Goal: Task Accomplishment & Management: Use online tool/utility

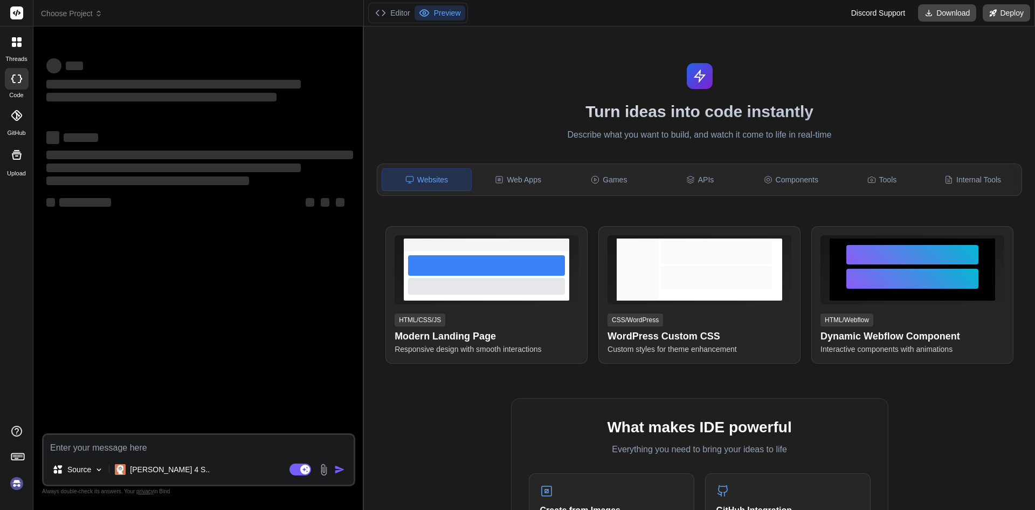
click at [74, 448] on textarea at bounding box center [199, 444] width 310 height 19
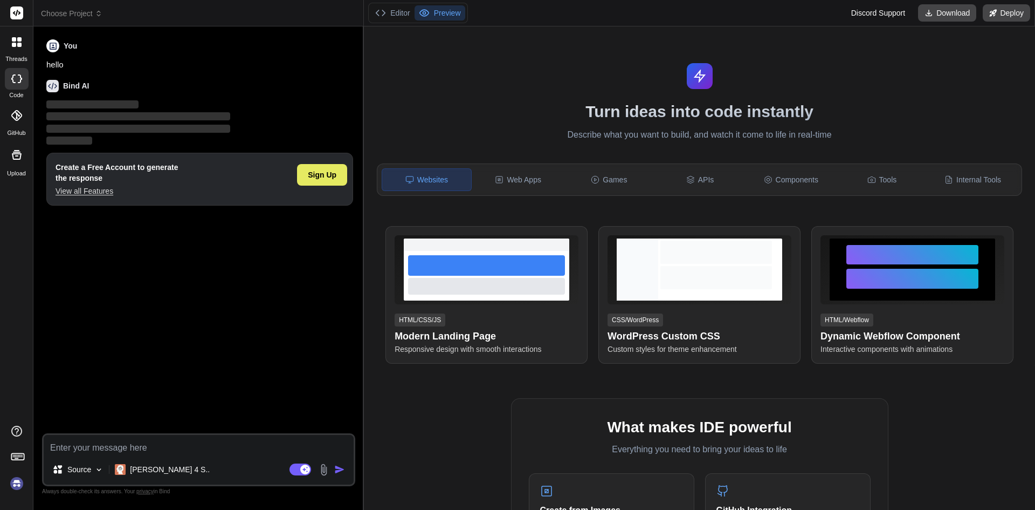
click at [332, 170] on span "Sign Up" at bounding box center [322, 174] width 29 height 11
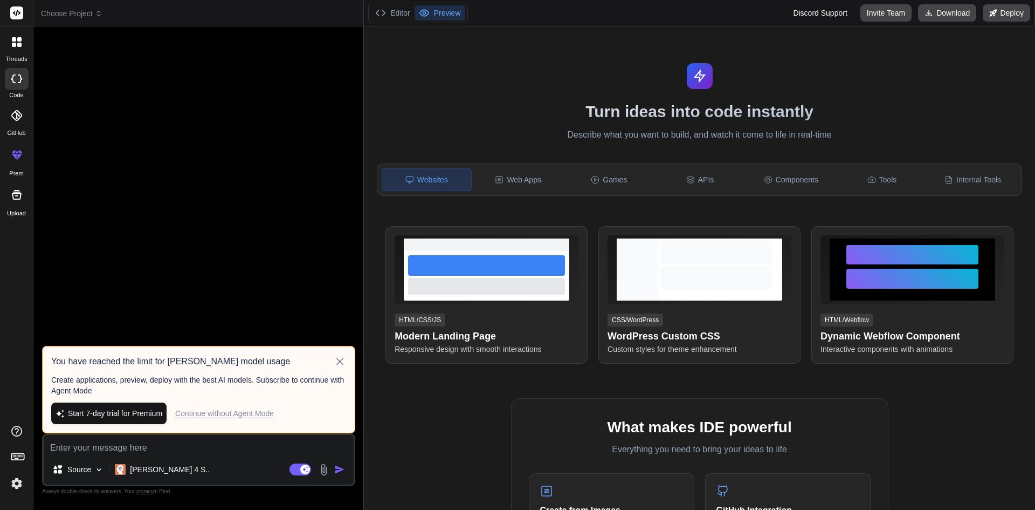
click at [131, 455] on div "Source Claude 4 S.. Agent Mode. When this toggle is activated, AI automatically…" at bounding box center [198, 459] width 313 height 53
click at [219, 410] on div "Continue without Agent Mode" at bounding box center [224, 413] width 99 height 11
type textarea "x"
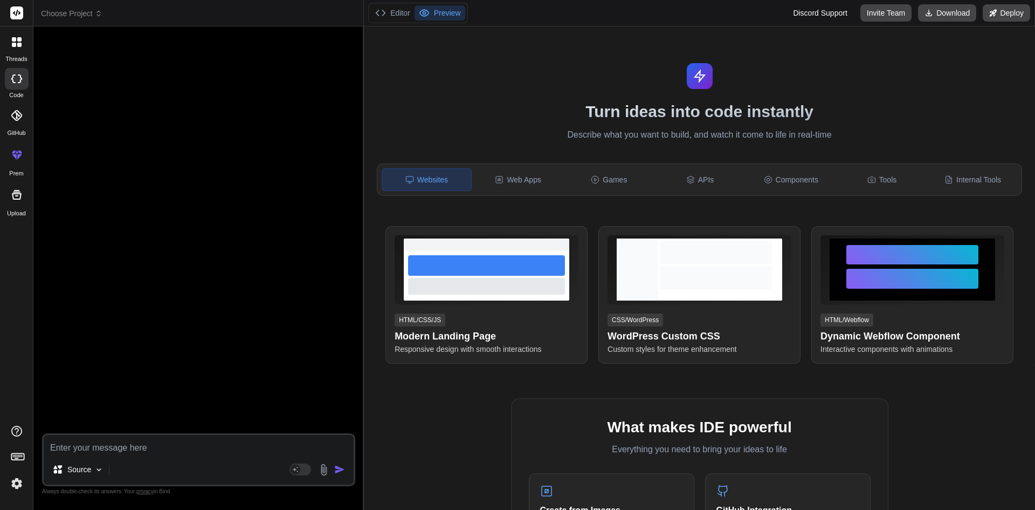
click at [181, 447] on textarea at bounding box center [199, 444] width 310 height 19
paste textarea "import { useEffect, useState } from "react"; import { Container } from "react-b…"
type textarea "import { useEffect, useState } from "react"; import { Container } from "react-b…"
type textarea "x"
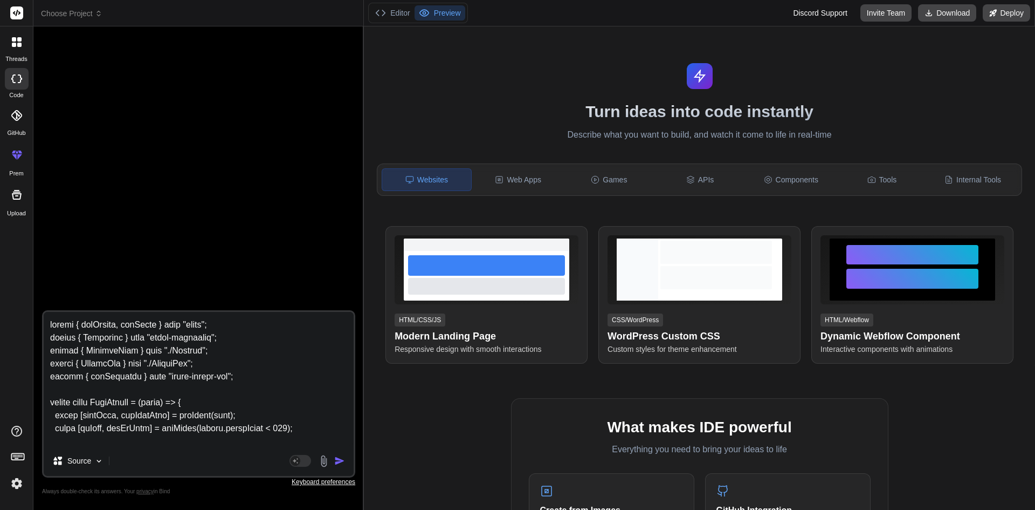
scroll to position [492, 0]
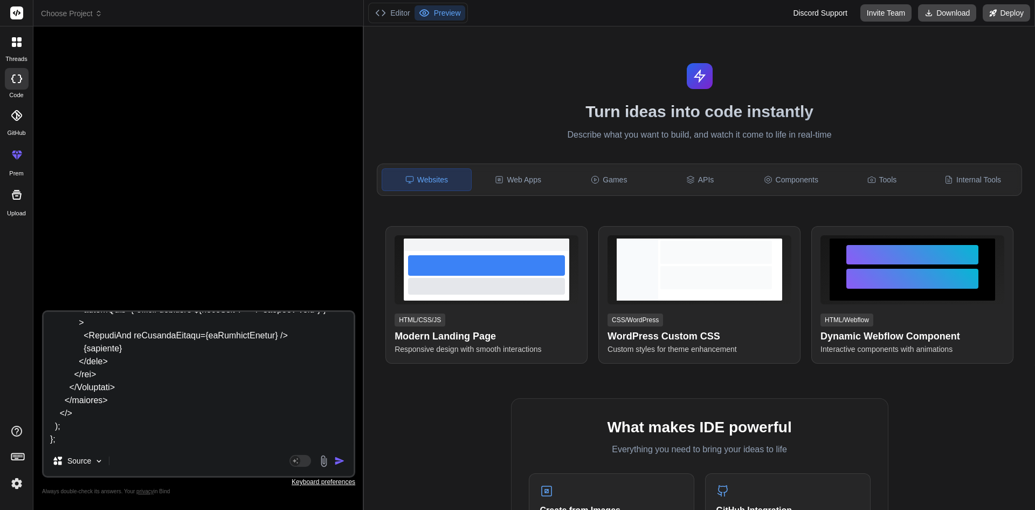
type textarea "import { useEffect, useState } from "react"; import { Container } from "react-b…"
type textarea "x"
type textarea "import { useEffect, useState } from "react"; import { Container } from "react-b…"
type textarea "x"
type textarea "import { useEffect, useState } from "react"; import { Container } from "react-b…"
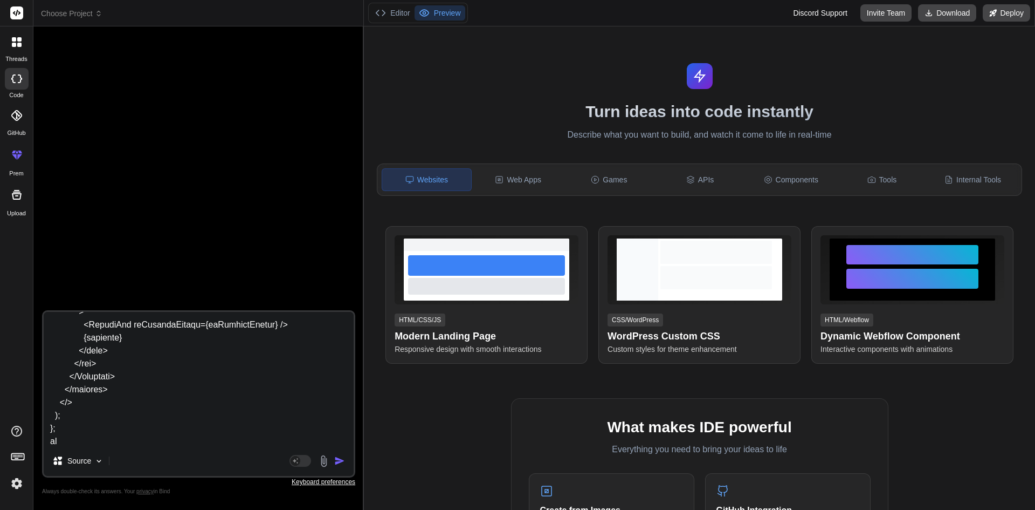
type textarea "x"
type textarea "import { useEffect, useState } from "react"; import { Container } from "react-b…"
type textarea "x"
type textarea "import { useEffect, useState } from "react"; import { Container } from "react-b…"
type textarea "x"
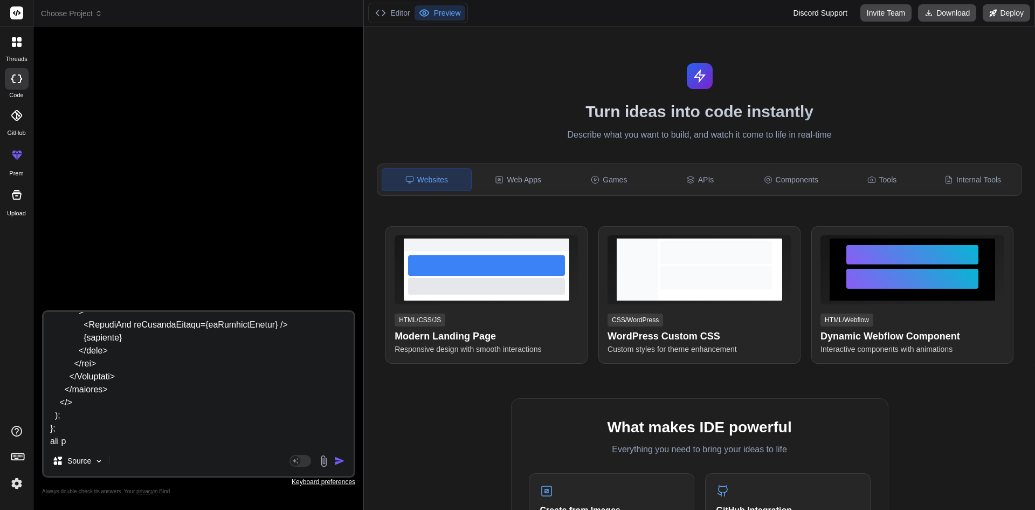
type textarea "import { useEffect, useState } from "react"; import { Container } from "react-b…"
type textarea "x"
type textarea "import { useEffect, useState } from "react"; import { Container } from "react-b…"
type textarea "x"
type textarea "import { useEffect, useState } from "react"; import { Container } from "react-b…"
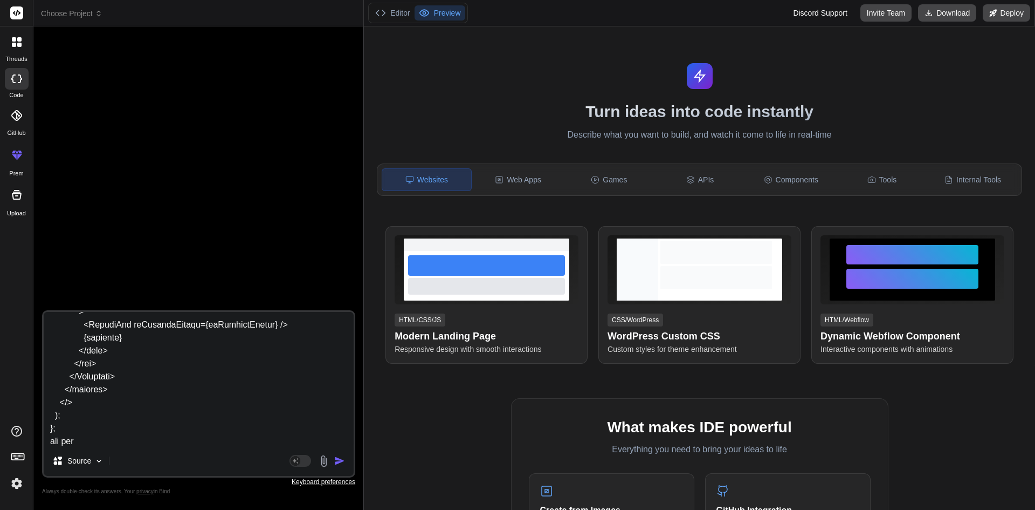
type textarea "x"
type textarea "import { useEffect, useState } from "react"; import { Container } from "react-b…"
type textarea "x"
type textarea "import { useEffect, useState } from "react"; import { Container } from "react-b…"
type textarea "x"
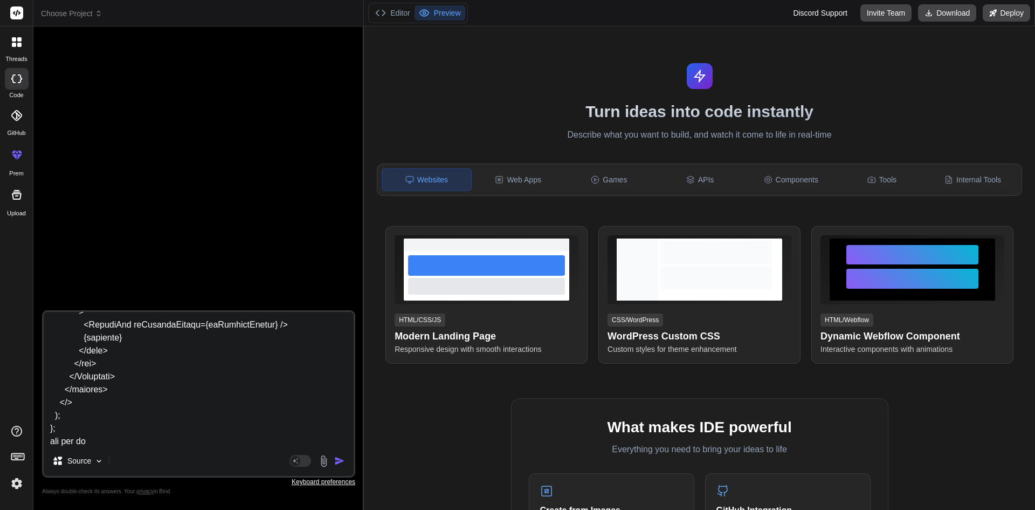
type textarea "import { useEffect, useState } from "react"; import { Container } from "react-b…"
type textarea "x"
type textarea "import { useEffect, useState } from "react"; import { Container } from "react-b…"
type textarea "x"
type textarea "import { useEffect, useState } from "react"; import { Container } from "react-b…"
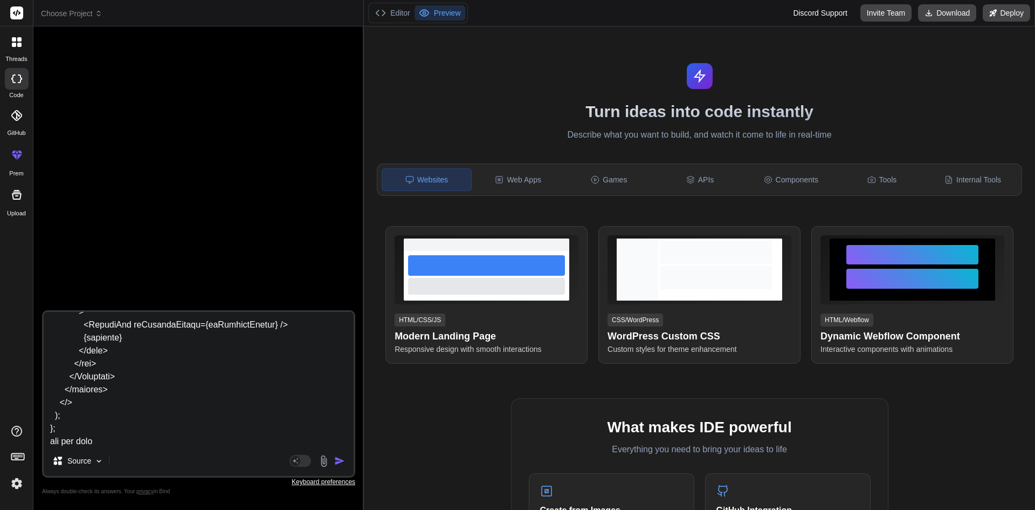
type textarea "x"
type textarea "import { useEffect, useState } from "react"; import { Container } from "react-b…"
type textarea "x"
type textarea "import { useEffect, useState } from "react"; import { Container } from "react-b…"
type textarea "x"
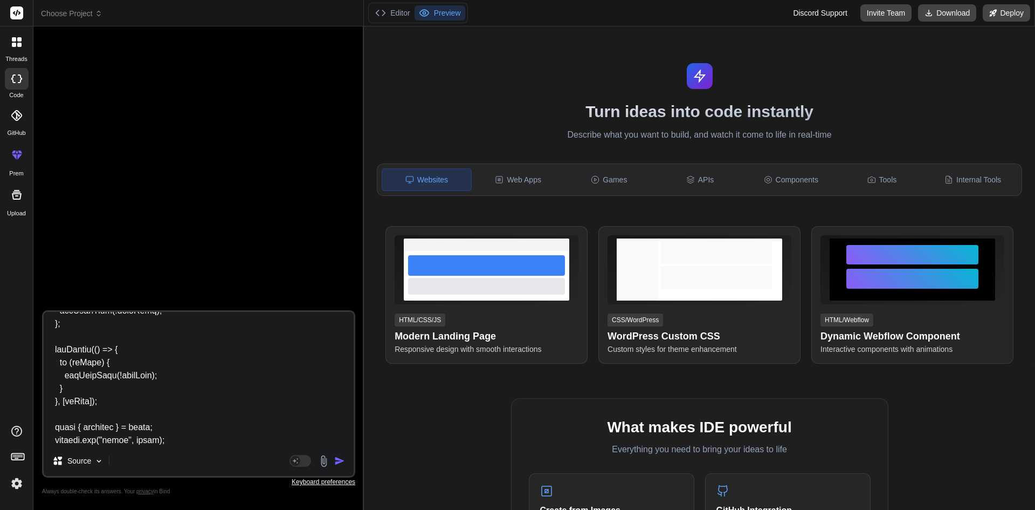
scroll to position [162, 0]
type textarea "import { useEffect, useState } from "react"; import { Container } from "react-b…"
click at [174, 440] on textarea at bounding box center [199, 379] width 310 height 134
type textarea "x"
type textarea "import { useEffect, useState } from "react"; import { Container } from "react-b…"
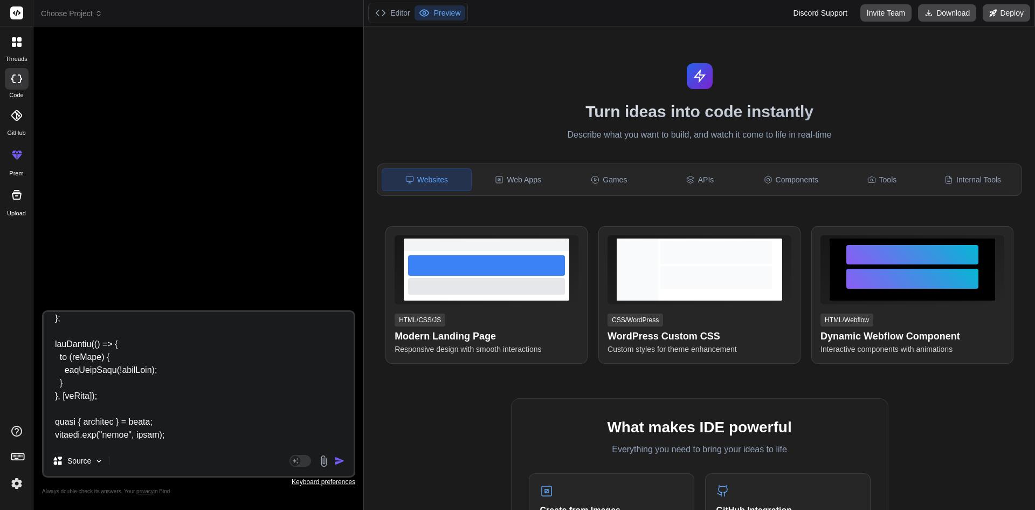
type textarea "x"
type textarea "import { useEffect, useState } from "react"; import { Container } from "react-b…"
type textarea "x"
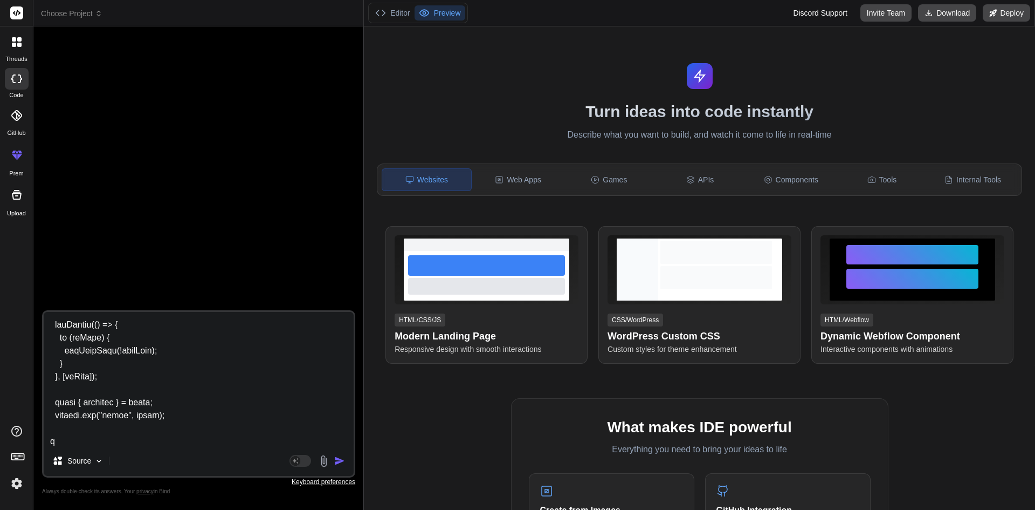
type textarea "import { useEffect, useState } from "react"; import { Container } from "react-b…"
type textarea "x"
type textarea "import { useEffect, useState } from "react"; import { Container } from "react-b…"
type textarea "x"
type textarea "import { useEffect, useState } from "react"; import { Container } from "react-b…"
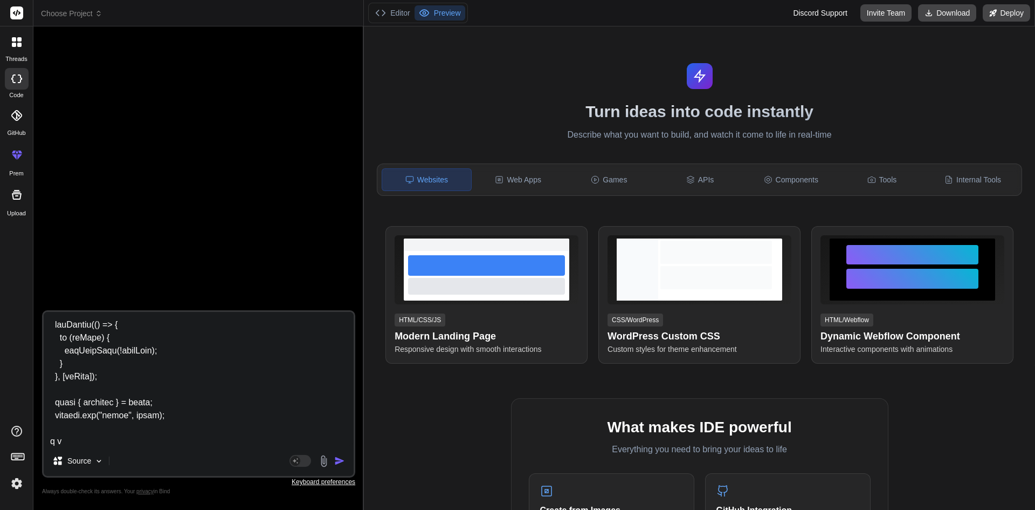
type textarea "x"
type textarea "import { useEffect, useState } from "react"; import { Container } from "react-b…"
type textarea "x"
type textarea "import { useEffect, useState } from "react"; import { Container } from "react-b…"
type textarea "x"
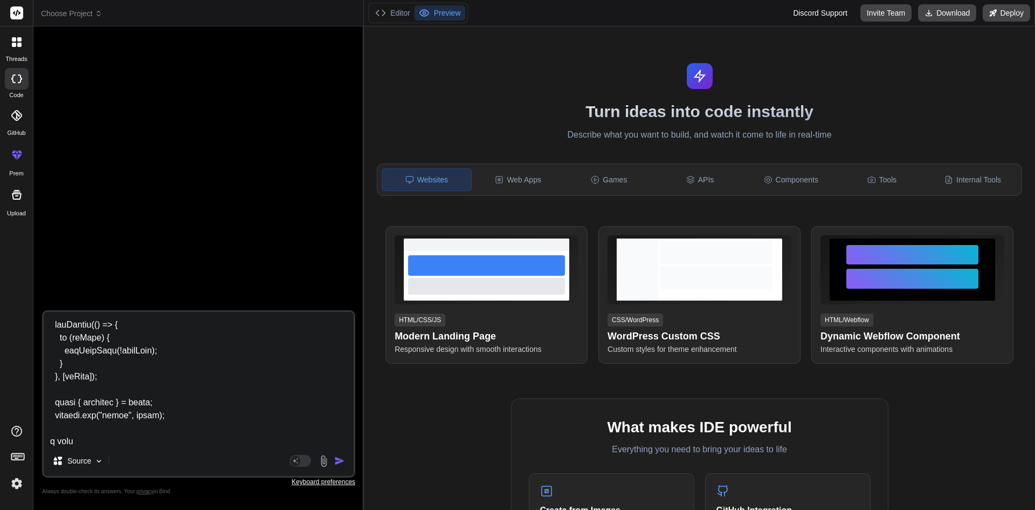
type textarea "import { useEffect, useState } from "react"; import { Container } from "react-b…"
type textarea "x"
type textarea "import { useEffect, useState } from "react"; import { Container } from "react-b…"
type textarea "x"
type textarea "import { useEffect, useState } from "react"; import { Container } from "react-b…"
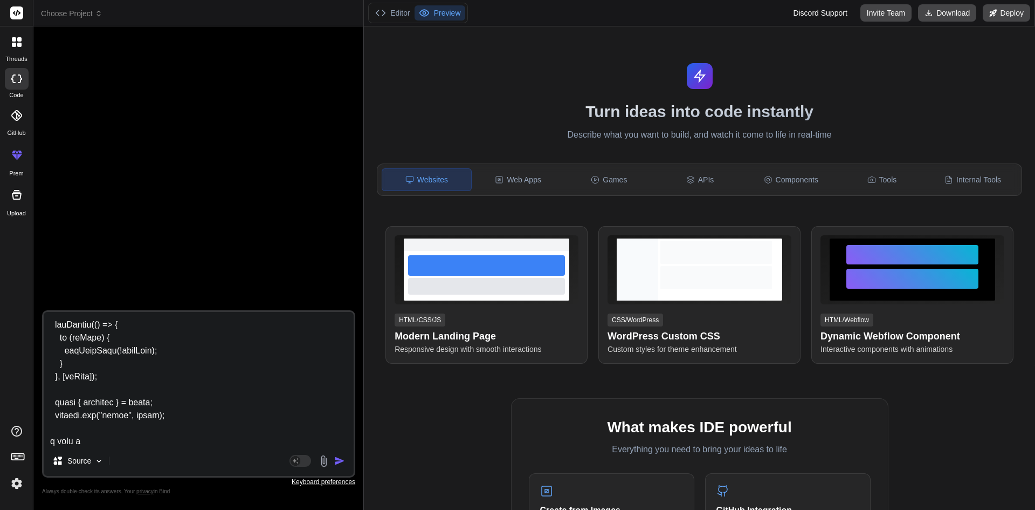
type textarea "x"
type textarea "import { useEffect, useState } from "react"; import { Container } from "react-b…"
type textarea "x"
type textarea "import { useEffect, useState } from "react"; import { Container } from "react-b…"
type textarea "x"
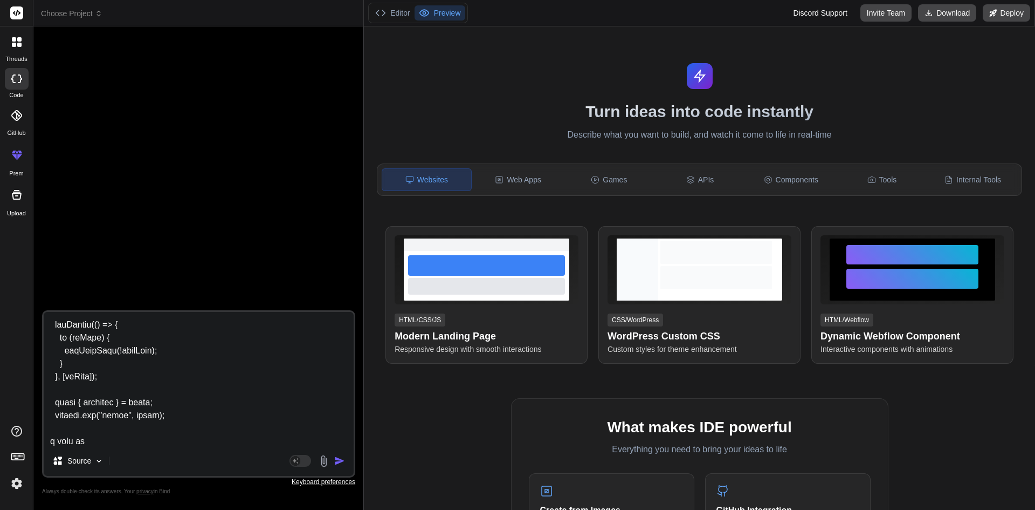
type textarea "import { useEffect, useState } from "react"; import { Container } from "react-b…"
type textarea "x"
type textarea "import { useEffect, useState } from "react"; import { Container } from "react-b…"
type textarea "x"
type textarea "import { useEffect, useState } from "react"; import { Container } from "react-b…"
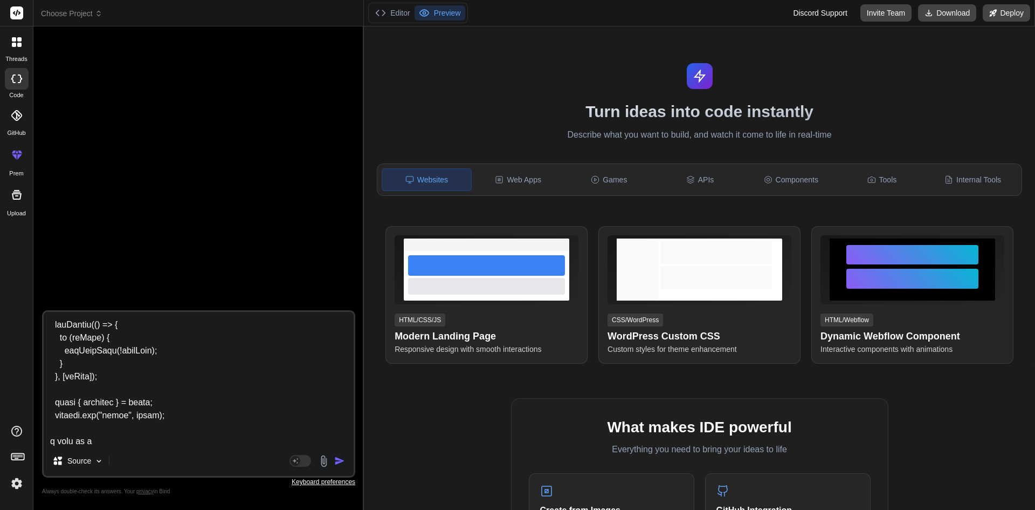
type textarea "x"
type textarea "import { useEffect, useState } from "react"; import { Container } from "react-b…"
type textarea "x"
type textarea "import { useEffect, useState } from "react"; import { Container } from "react-b…"
type textarea "x"
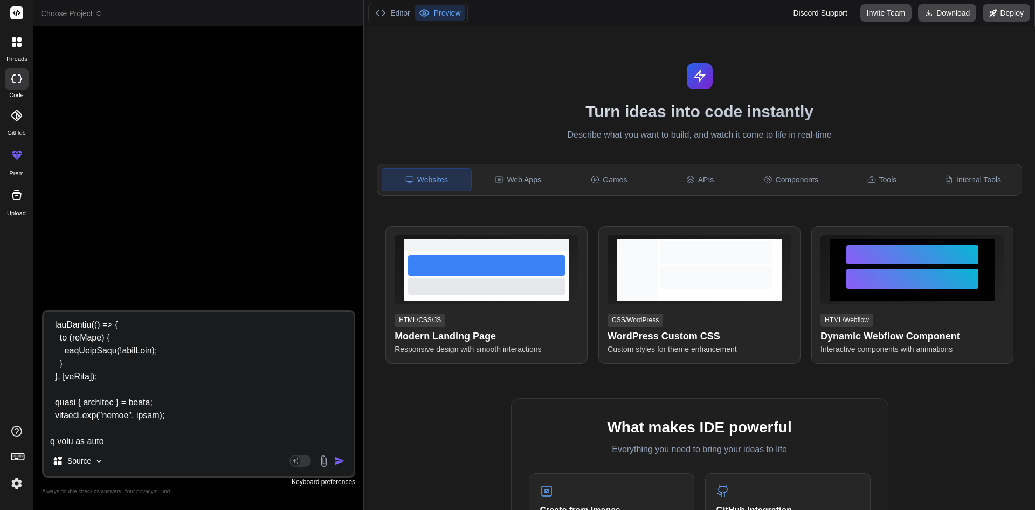
type textarea "import { useEffect, useState } from "react"; import { Container } from "react-b…"
type textarea "x"
type textarea "import { useEffect, useState } from "react"; import { Container } from "react-b…"
type textarea "x"
type textarea "import { useEffect, useState } from "react"; import { Container } from "react-b…"
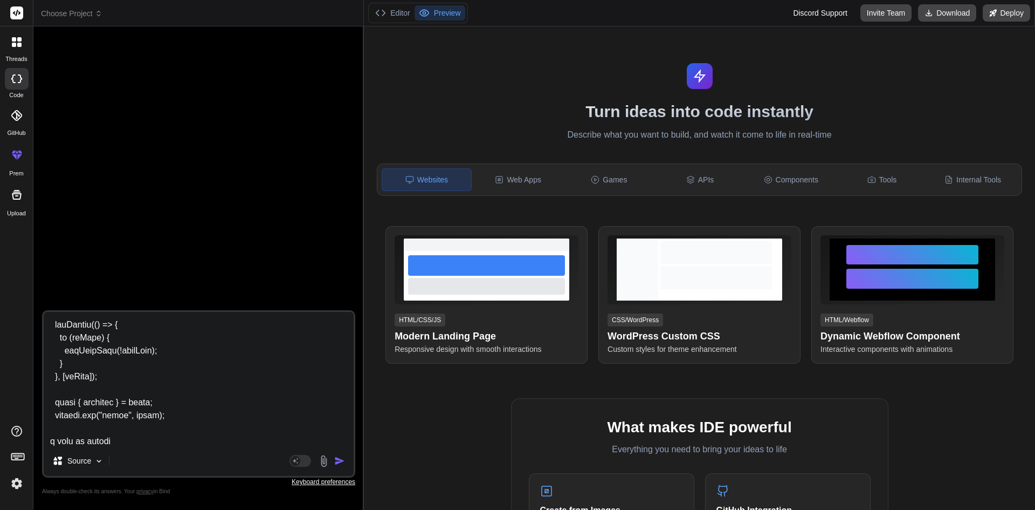
type textarea "x"
type textarea "import { useEffect, useState } from "react"; import { Container } from "react-b…"
type textarea "x"
type textarea "import { useEffect, useState } from "react"; import { Container } from "react-b…"
type textarea "x"
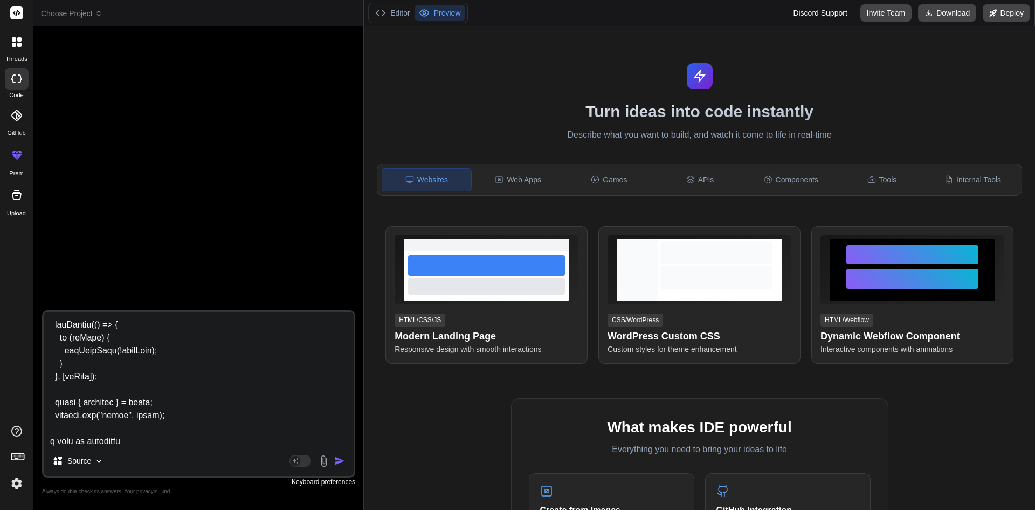
type textarea "import { useEffect, useState } from "react"; import { Container } from "react-b…"
type textarea "x"
type textarea "import { useEffect, useState } from "react"; import { Container } from "react-b…"
type textarea "x"
type textarea "import { useEffect, useState } from "react"; import { Container } from "react-b…"
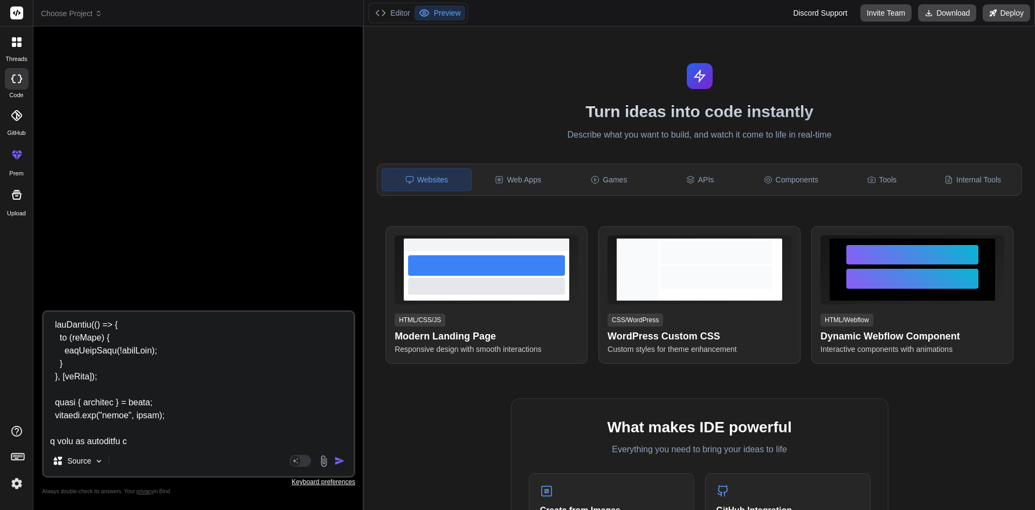
type textarea "x"
type textarea "import { useEffect, useState } from "react"; import { Container } from "react-b…"
type textarea "x"
type textarea "import { useEffect, useState } from "react"; import { Container } from "react-b…"
type textarea "x"
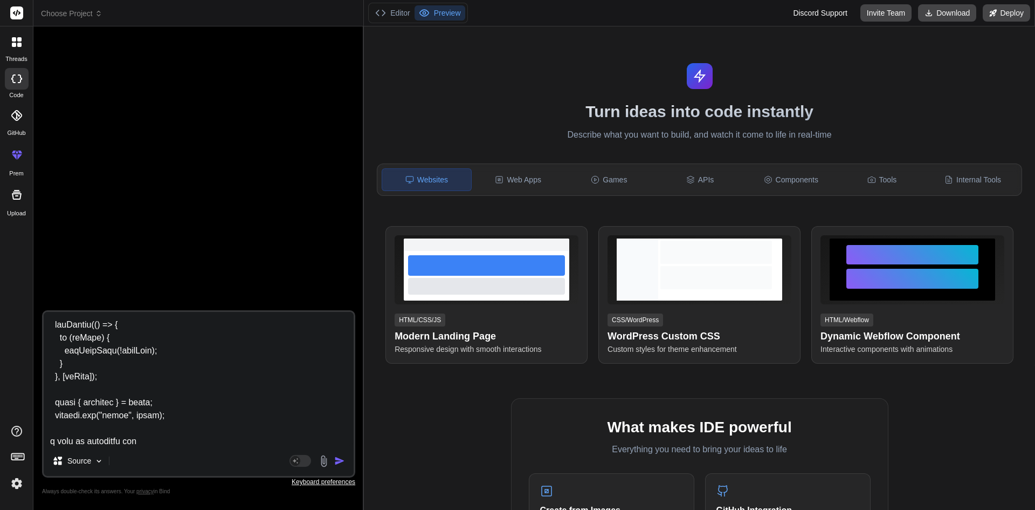
type textarea "import { useEffect, useState } from "react"; import { Container } from "react-b…"
type textarea "x"
type textarea "import { useEffect, useState } from "react"; import { Container } from "react-b…"
type textarea "x"
type textarea "import { useEffect, useState } from "react"; import { Container } from "react-b…"
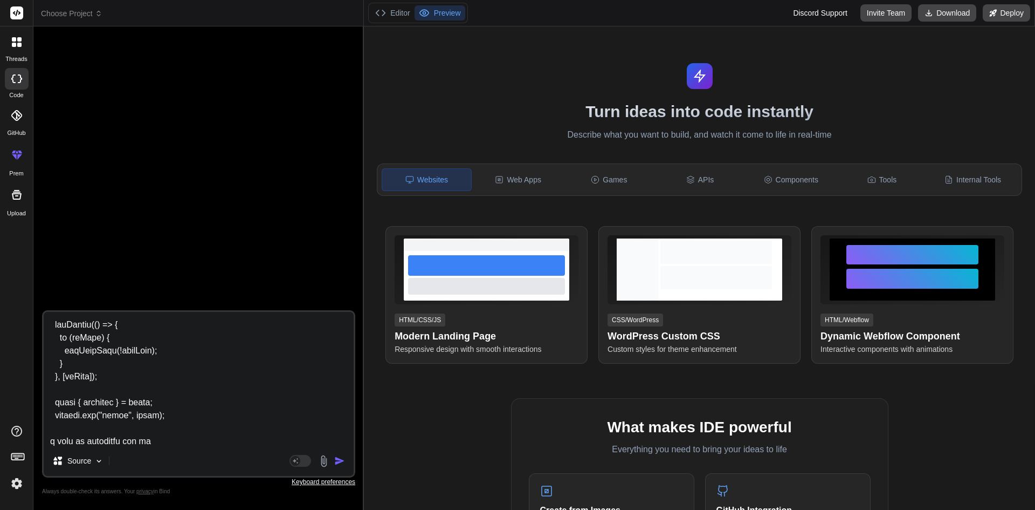
type textarea "x"
type textarea "import { useEffect, useState } from "react"; import { Container } from "react-b…"
type textarea "x"
type textarea "import { useEffect, useState } from "react"; import { Container } from "react-b…"
type textarea "x"
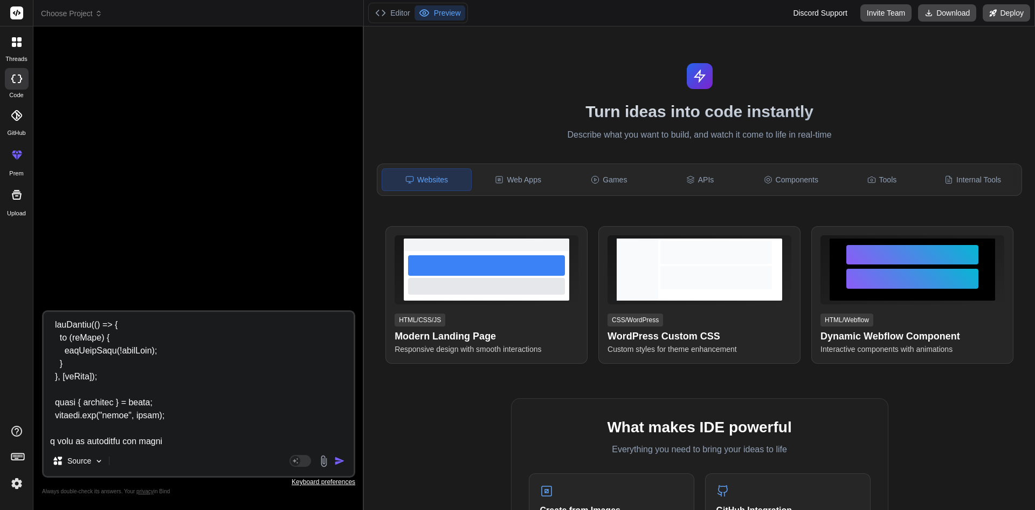
type textarea "import { useEffect, useState } from "react"; import { Container } from "react-b…"
type textarea "x"
type textarea "import { useEffect, useState } from "react"; import { Container } from "react-b…"
type textarea "x"
type textarea "import { useEffect, useState } from "react"; import { Container } from "react-b…"
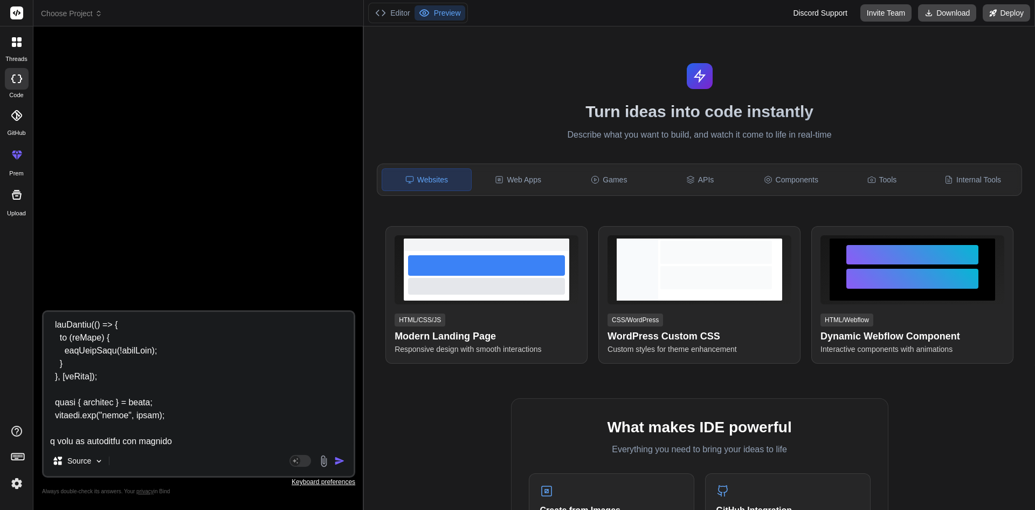
type textarea "x"
type textarea "import { useEffect, useState } from "react"; import { Container } from "react-b…"
type textarea "x"
type textarea "import { useEffect, useState } from "react"; import { Container } from "react-b…"
type textarea "x"
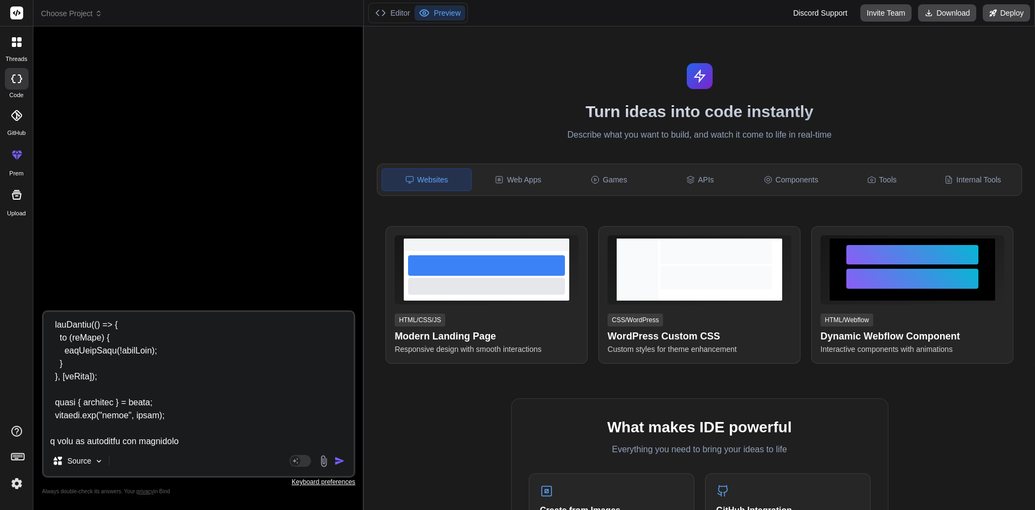
type textarea "import { useEffect, useState } from "react"; import { Container } from "react-b…"
type textarea "x"
type textarea "import { useEffect, useState } from "react"; import { Container } from "react-b…"
type textarea "x"
type textarea "import { useEffect, useState } from "react"; import { Container } from "react-b…"
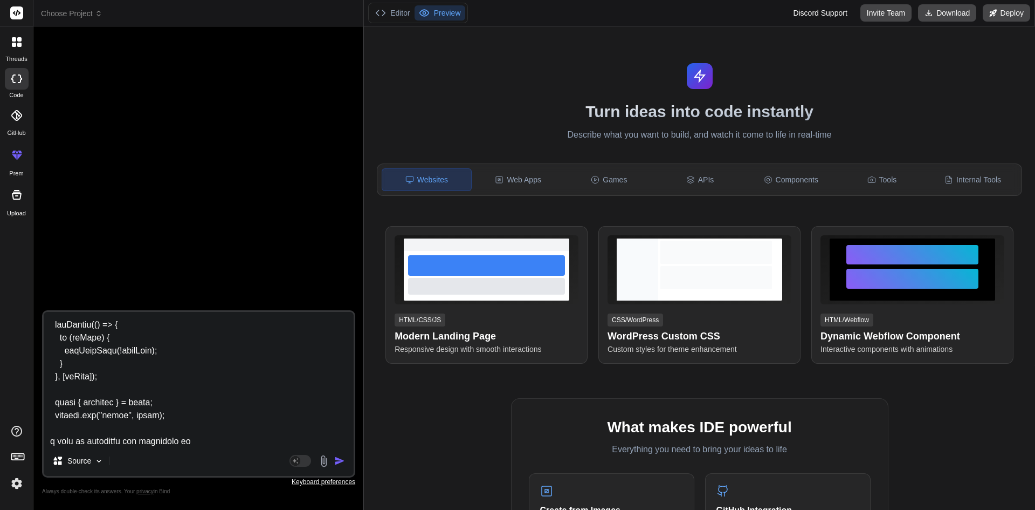
type textarea "x"
type textarea "import { useEffect, useState } from "react"; import { Container } from "react-b…"
type textarea "x"
type textarea "import { useEffect, useState } from "react"; import { Container } from "react-b…"
type textarea "x"
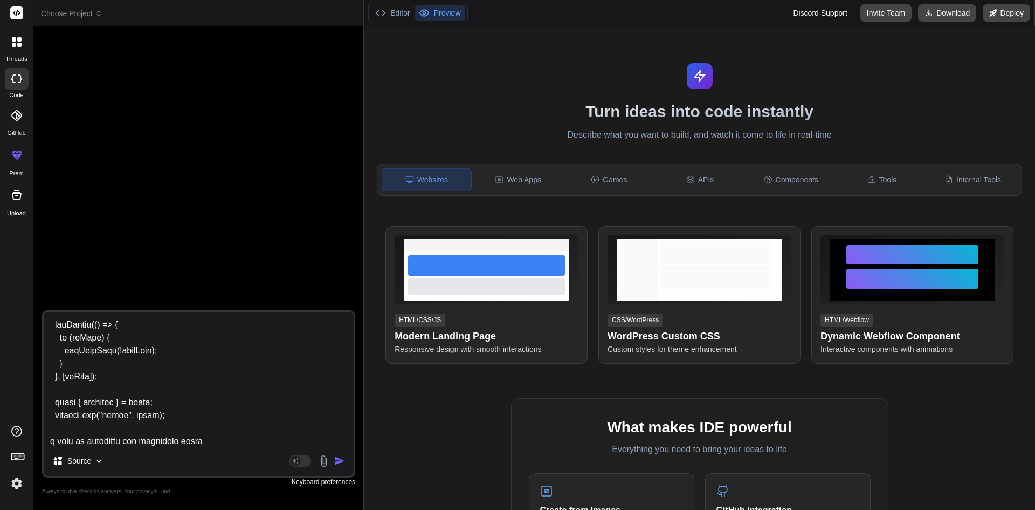
type textarea "import { useEffect, useState } from "react"; import { Container } from "react-b…"
type textarea "x"
type textarea "import { useEffect, useState } from "react"; import { Container } from "react-b…"
type textarea "x"
type textarea "import { useEffect, useState } from "react"; import { Container } from "react-b…"
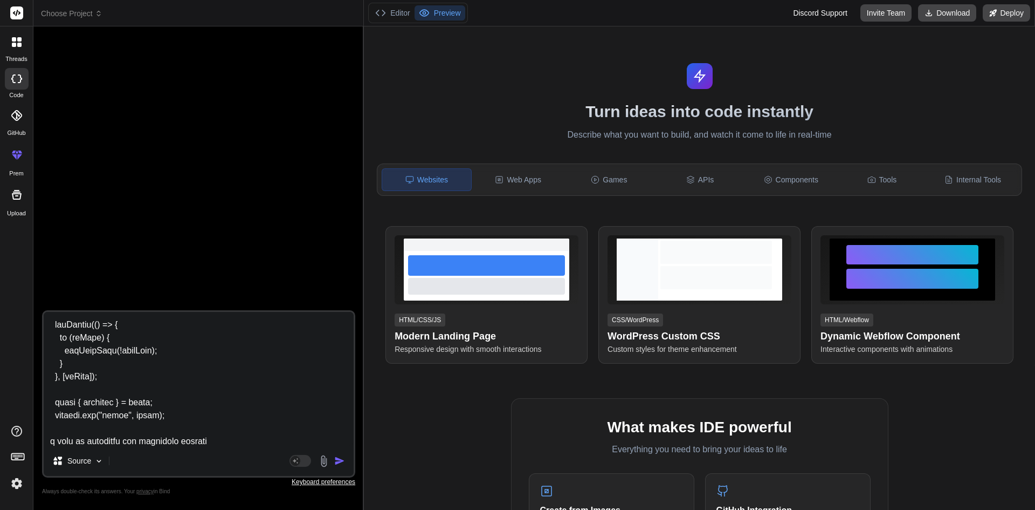
type textarea "x"
type textarea "import { useEffect, useState } from "react"; import { Container } from "react-b…"
type textarea "x"
paste textarea "import { Navigate, Outlet } from "react-router"; import { BaseLayout } from "./…"
type textarea "import { useEffect, useState } from "react"; import { Container } from "react-b…"
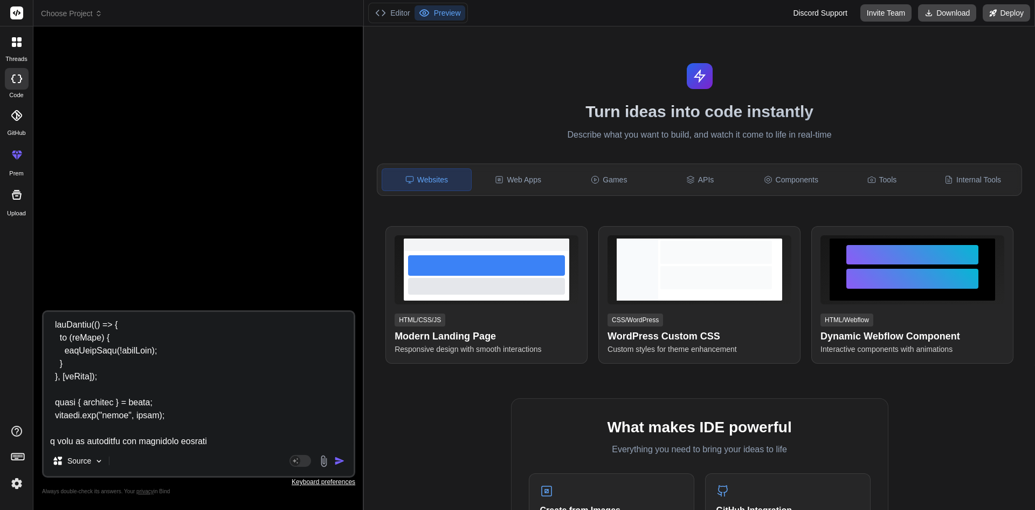
type textarea "x"
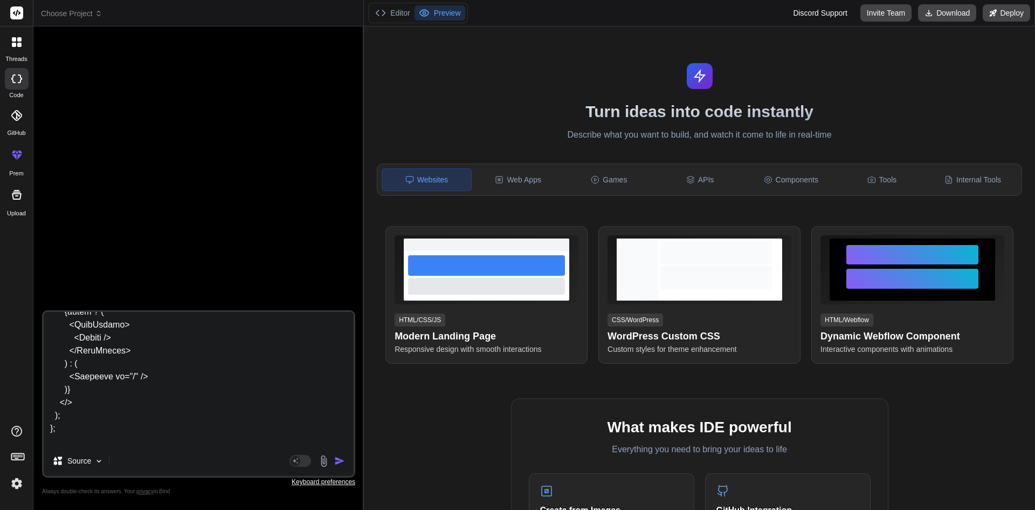
type textarea "import { useEffect, useState } from "react"; import { Container } from "react-b…"
click at [340, 457] on img "button" at bounding box center [339, 460] width 11 height 11
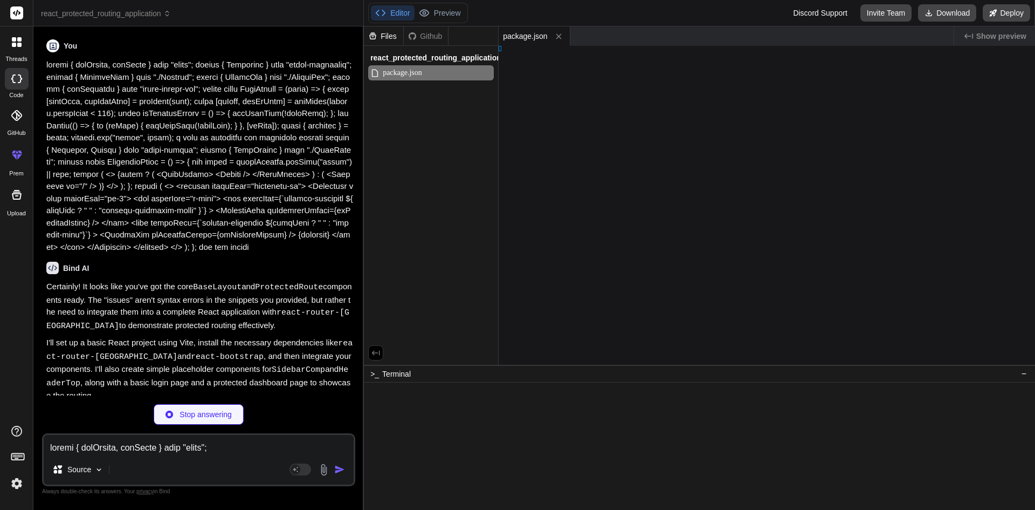
type textarea "x"
type textarea "</html>"
type textarea "x"
type textarea "de>, );"
type textarea "x"
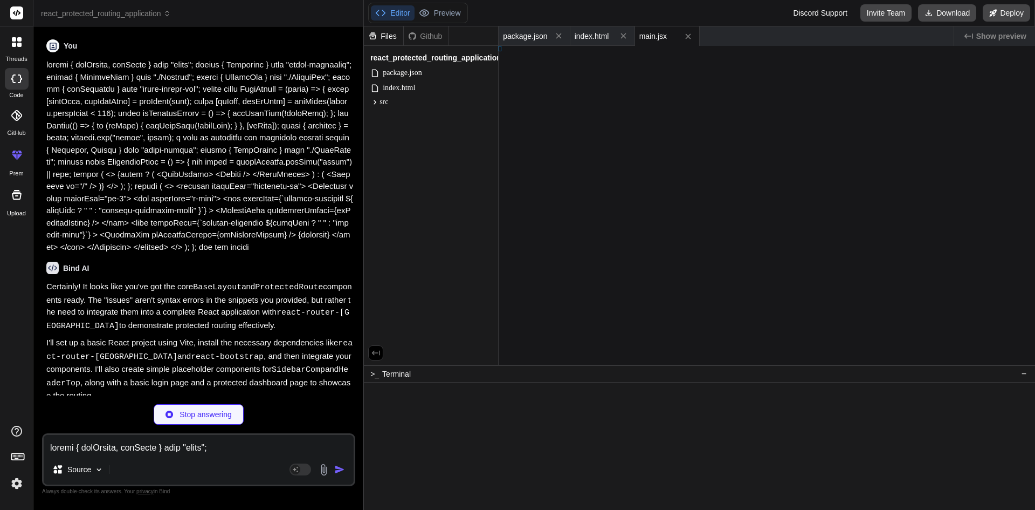
type textarea "App;"
type textarea "x"
type textarea "> ); };"
type textarea "x"
type textarea "); };"
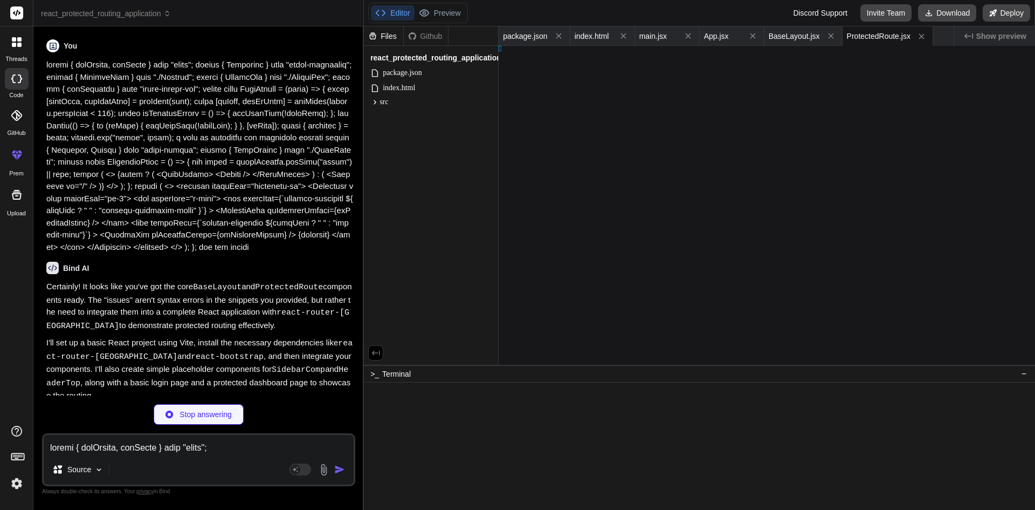
type textarea "x"
type textarea "iv> ); };"
type textarea "x"
type textarea "; };"
type textarea "x"
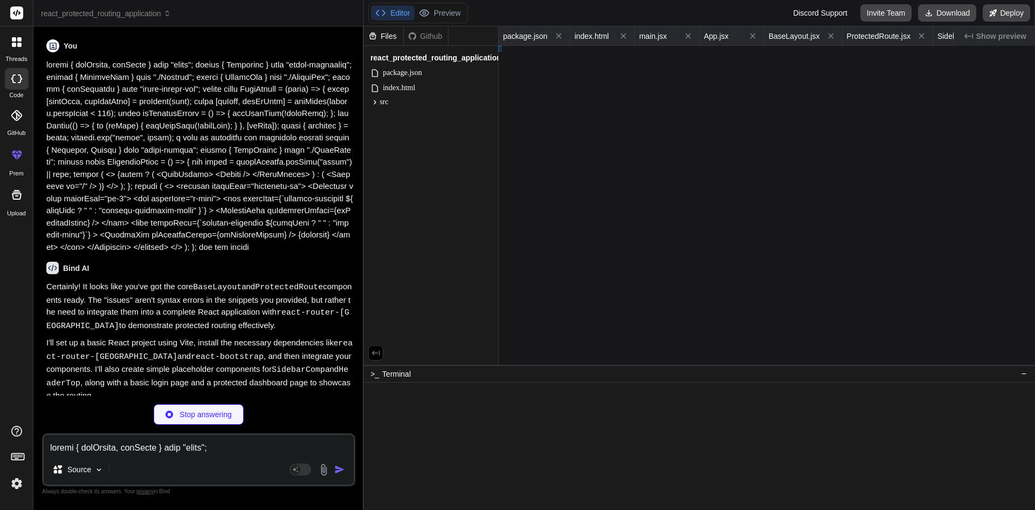
type textarea "<Navbar.Collapse id="basic-navbar-nav" className="justify-content-end"> <Button…"
type textarea "x"
type textarea "};"
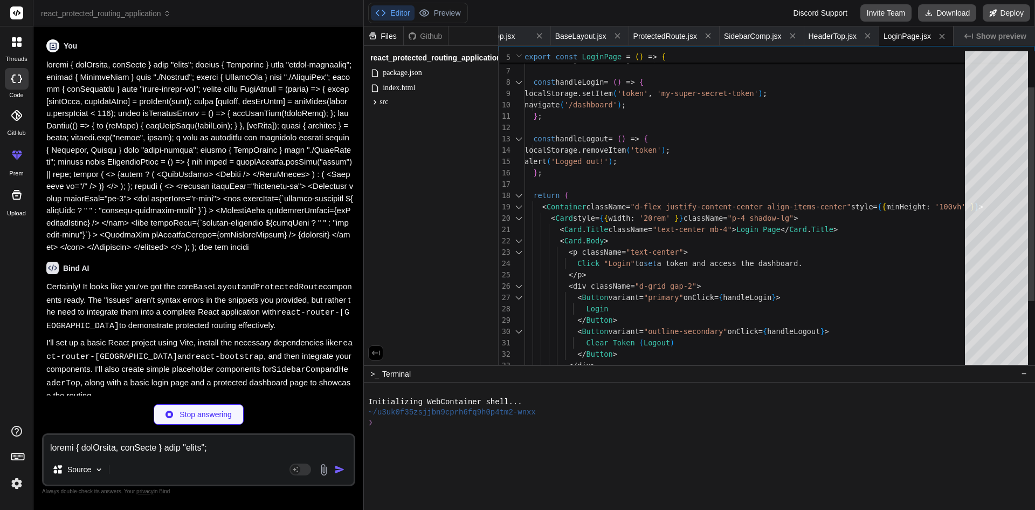
type textarea "x"
type textarea "</Card.Text> <Card.Text> Your token: <strong>{localStorage.getItem('token') || …"
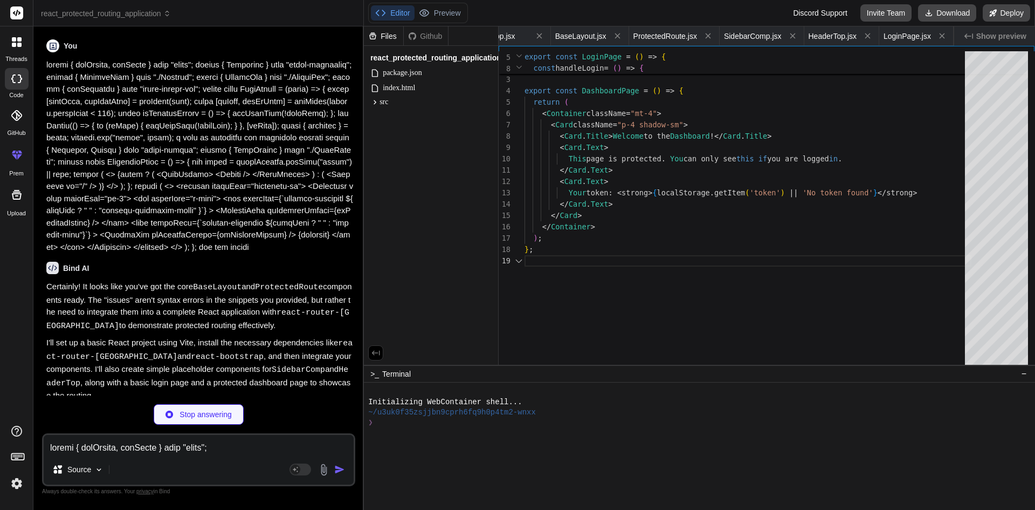
scroll to position [0, 306]
type textarea "x"
type textarea "margin-left: 0 !important; /* Override any margin */ } }"
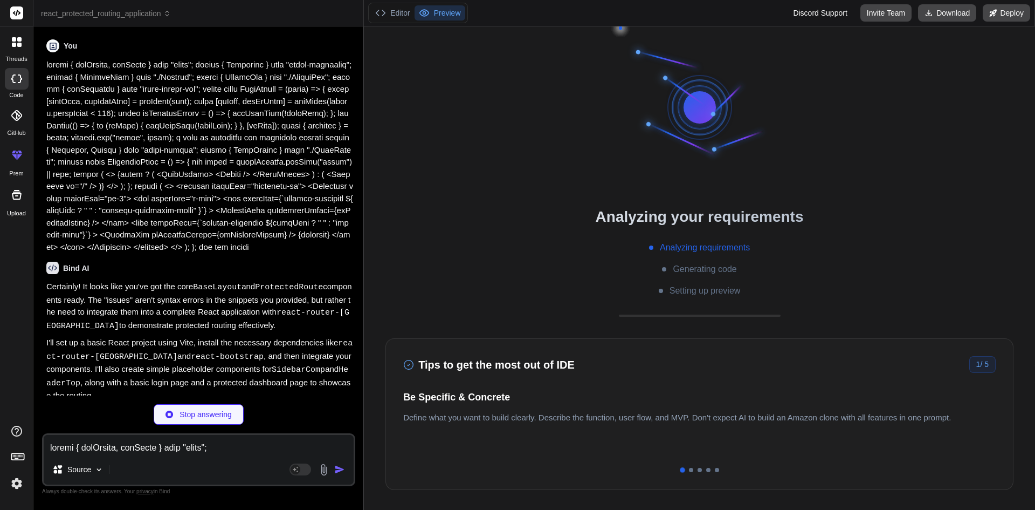
type textarea "x"
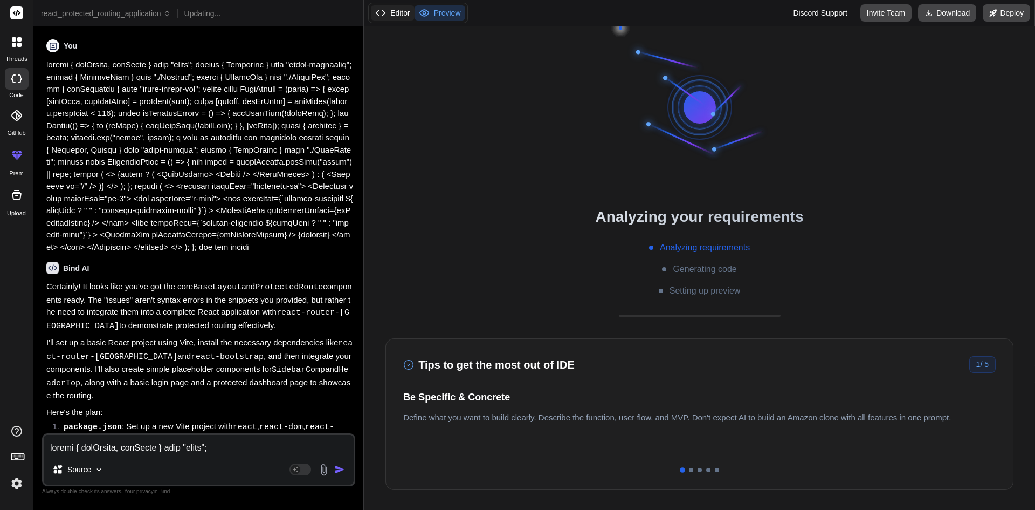
click at [393, 12] on button "Editor" at bounding box center [393, 12] width 44 height 15
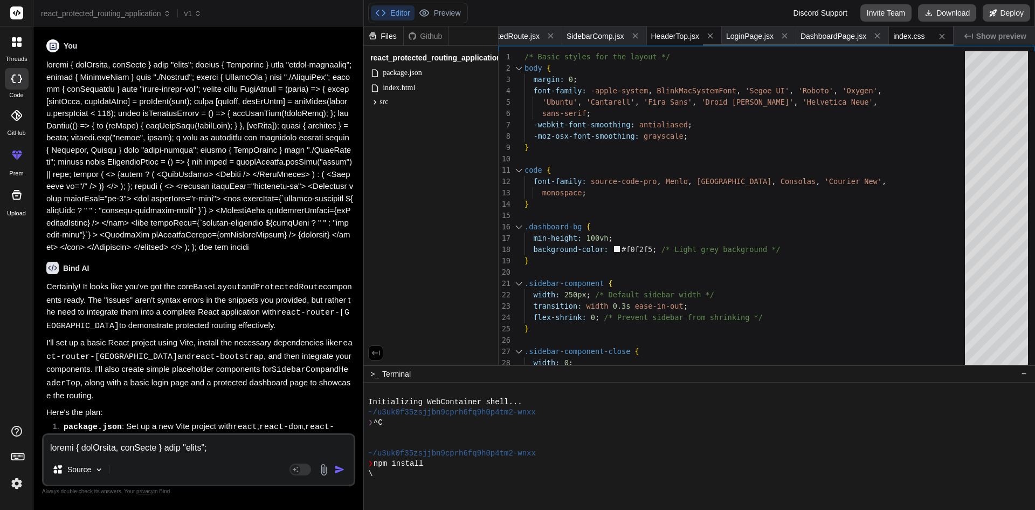
click at [683, 36] on span "HeaderTop.jsx" at bounding box center [675, 36] width 49 height 11
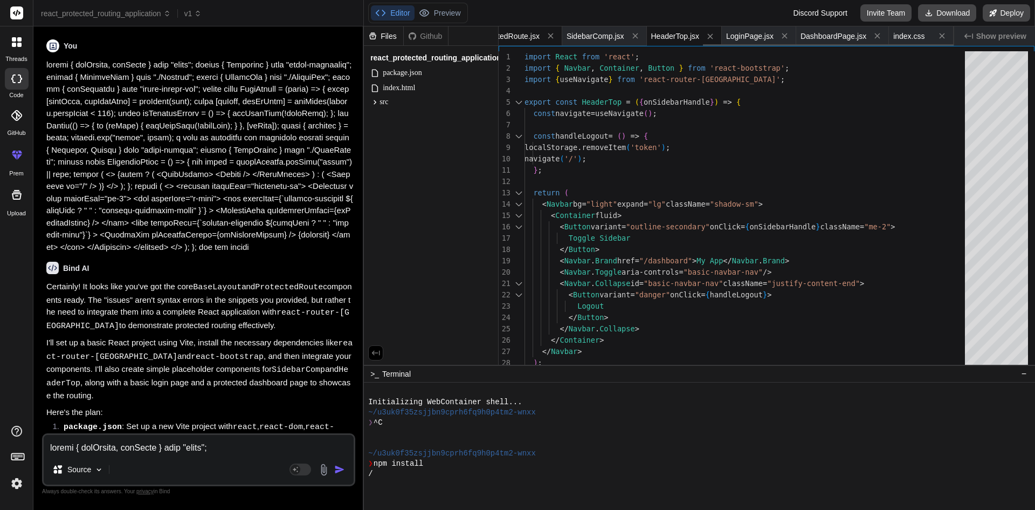
click at [520, 35] on span "ProtectedRoute.jsx" at bounding box center [508, 36] width 64 height 11
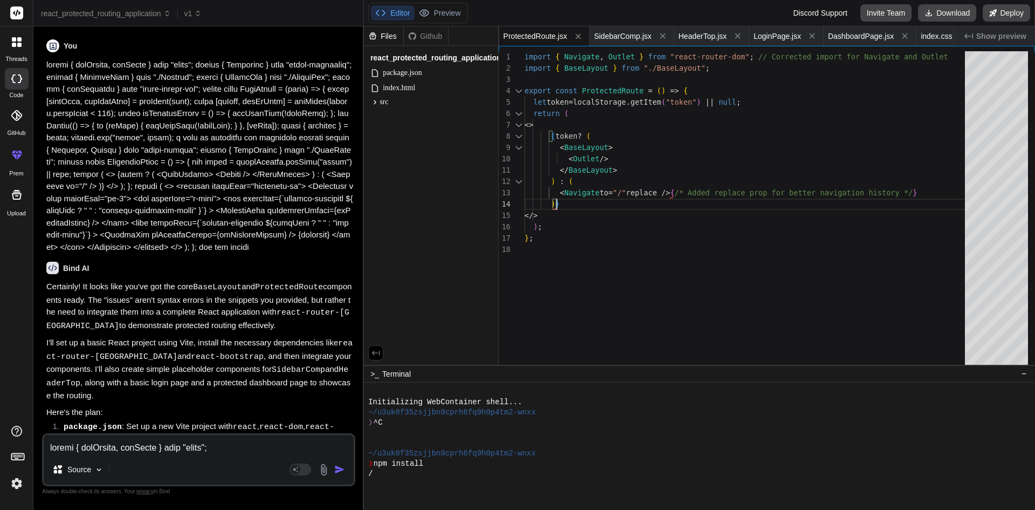
click at [635, 196] on div "{ token ? ( < BaseLayout > < Outlet /> </ BaseLayout > ) : ( < Navigate to = "/…" at bounding box center [748, 210] width 447 height 319
drag, startPoint x: 654, startPoint y: 193, endPoint x: 625, endPoint y: 191, distance: 29.1
click at [625, 191] on div "{ token ? ( < BaseLayout > < Outlet /> </ BaseLayout > ) : ( < Navigate to = "/…" at bounding box center [748, 210] width 447 height 319
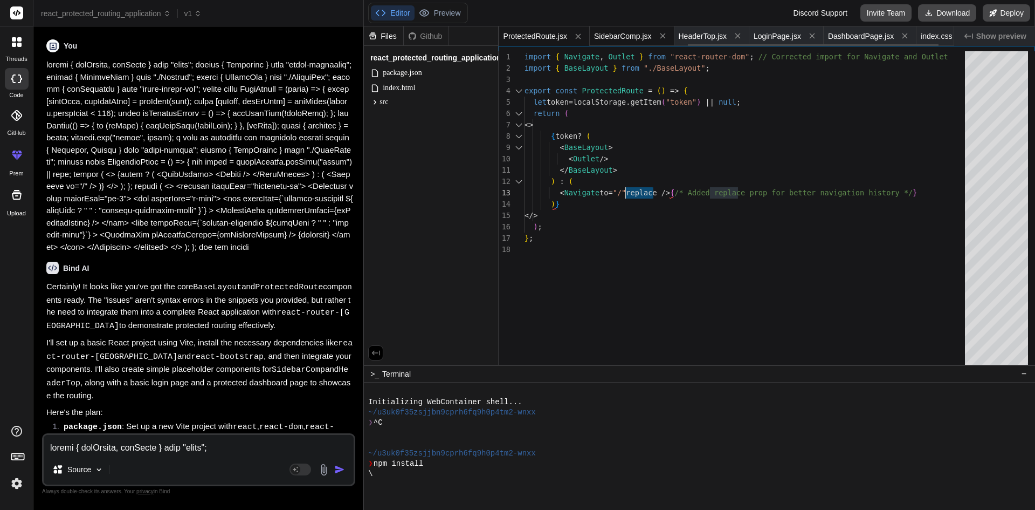
click at [640, 37] on span "SidebarComp.jsx" at bounding box center [623, 36] width 58 height 11
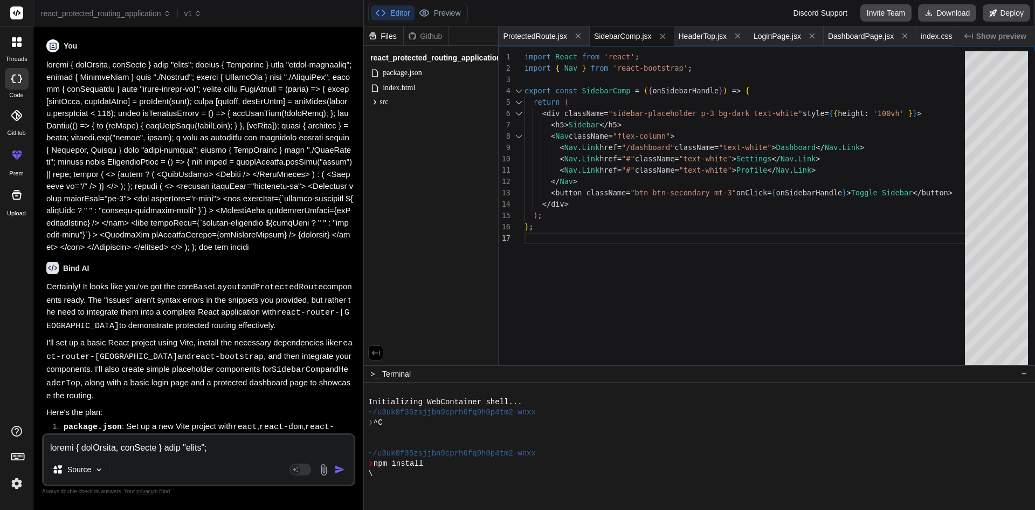
click at [701, 274] on div "< Nav className = "flex-column" > < Nav . Link href = "/dashboard" className = …" at bounding box center [748, 210] width 447 height 319
click at [783, 37] on span "LoginPage.jsx" at bounding box center [777, 36] width 47 height 11
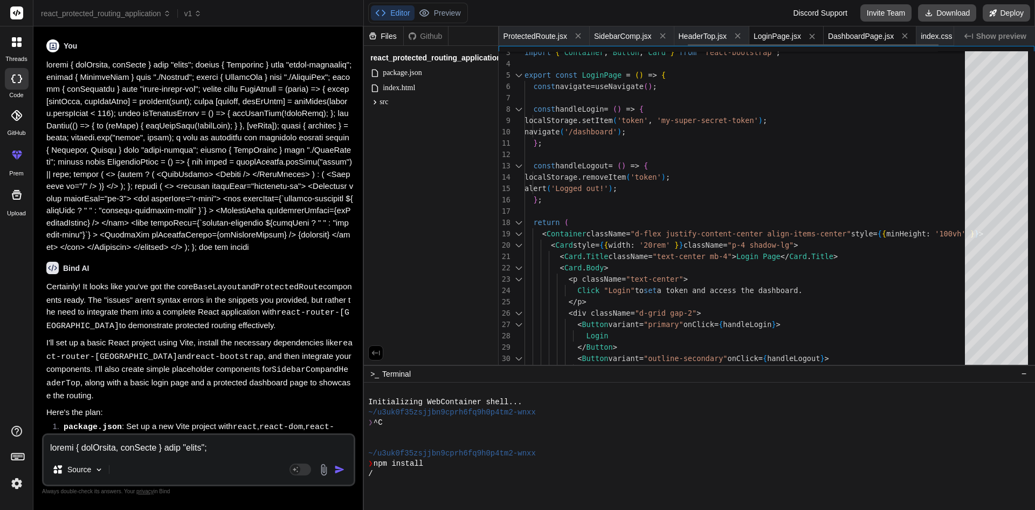
click at [870, 36] on span "DashboardPage.jsx" at bounding box center [861, 36] width 66 height 11
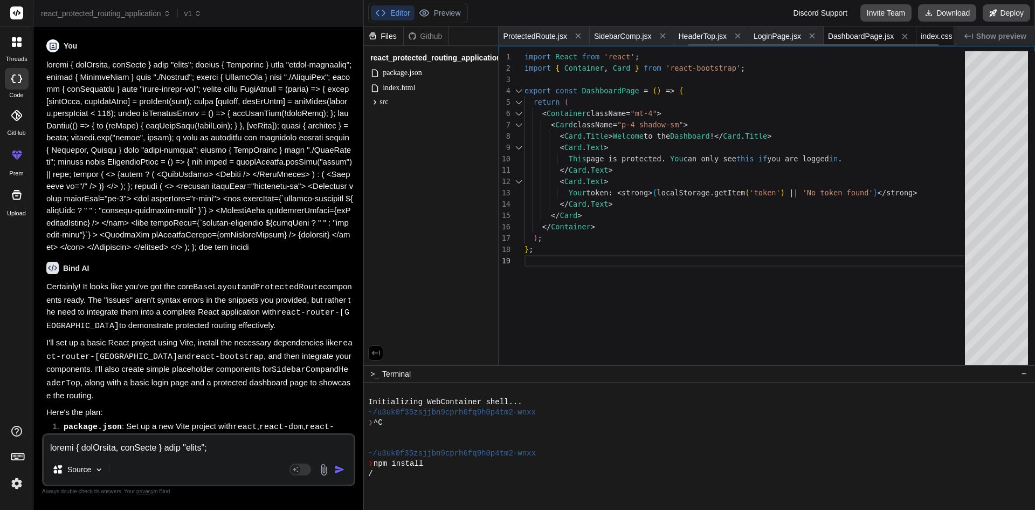
click at [938, 31] on span "index.css" at bounding box center [936, 36] width 31 height 11
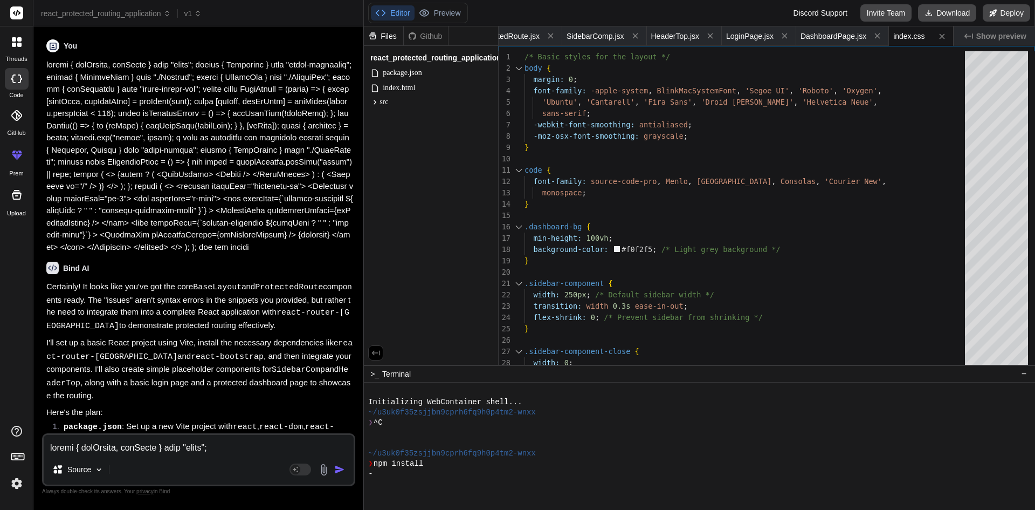
scroll to position [51, 0]
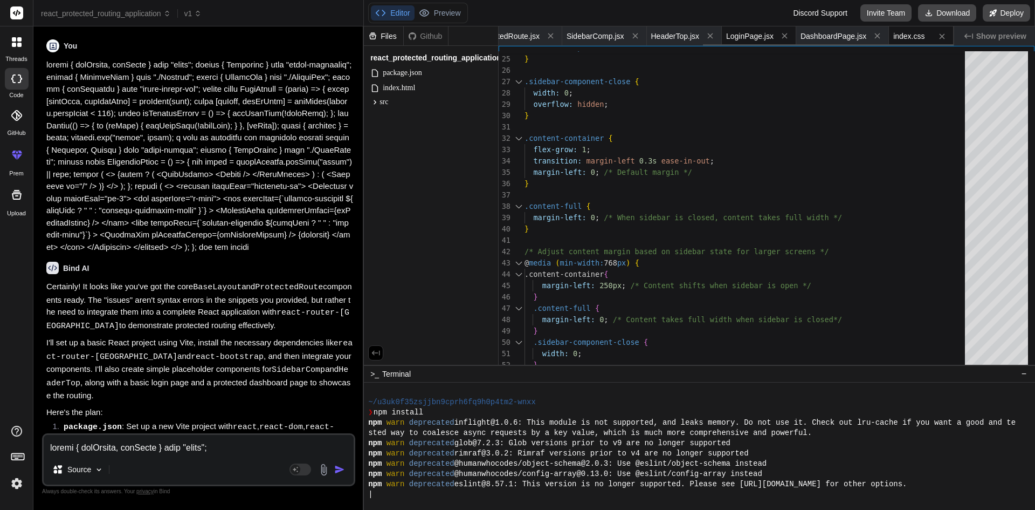
click at [757, 33] on span "LoginPage.jsx" at bounding box center [749, 36] width 47 height 11
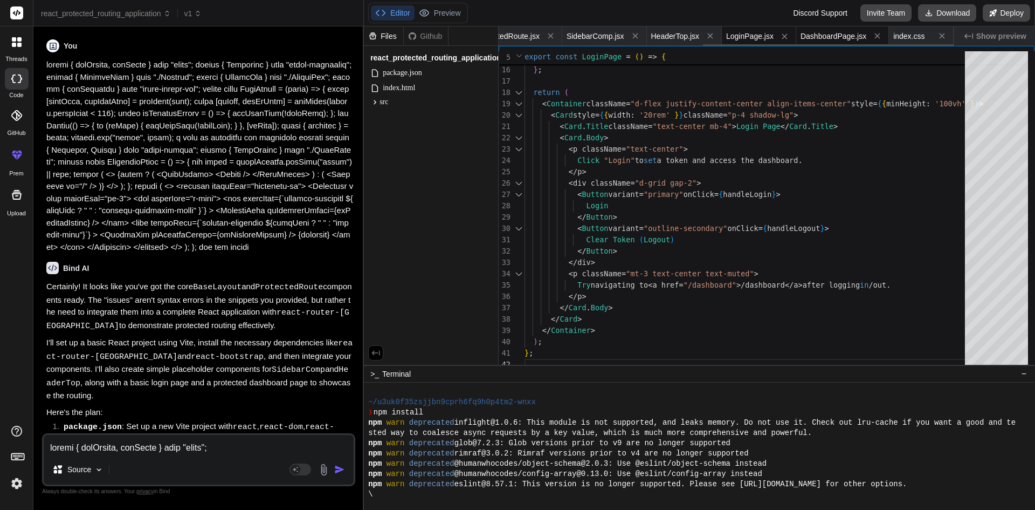
click at [838, 34] on span "DashboardPage.jsx" at bounding box center [834, 36] width 66 height 11
type textarea "</Card.Text> <Card.Text> Your token: <strong>{localStorage.getItem('token') || …"
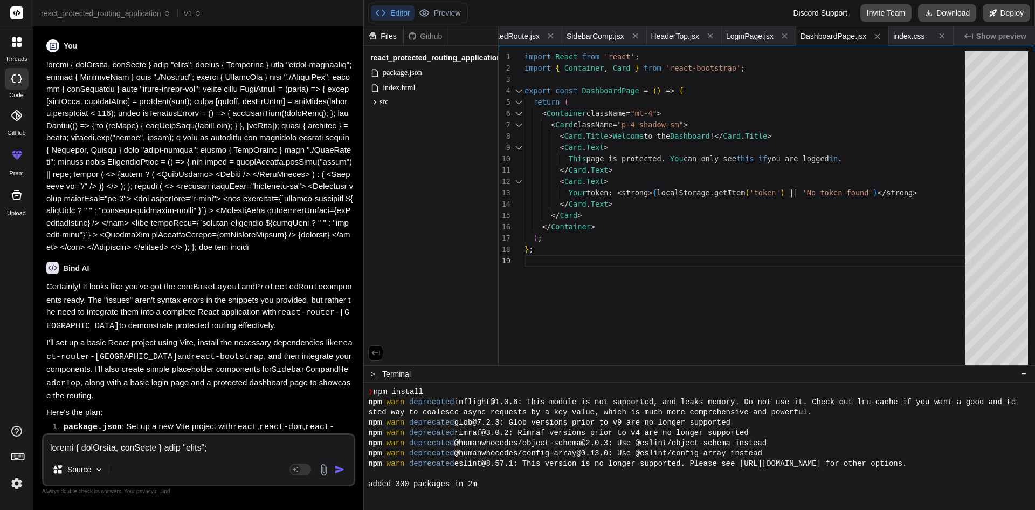
scroll to position [123, 0]
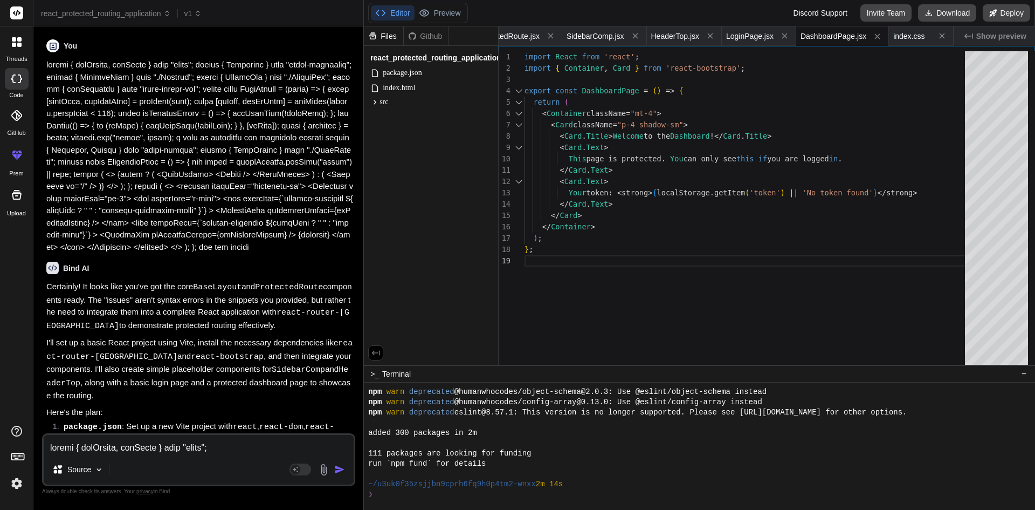
type textarea "x"
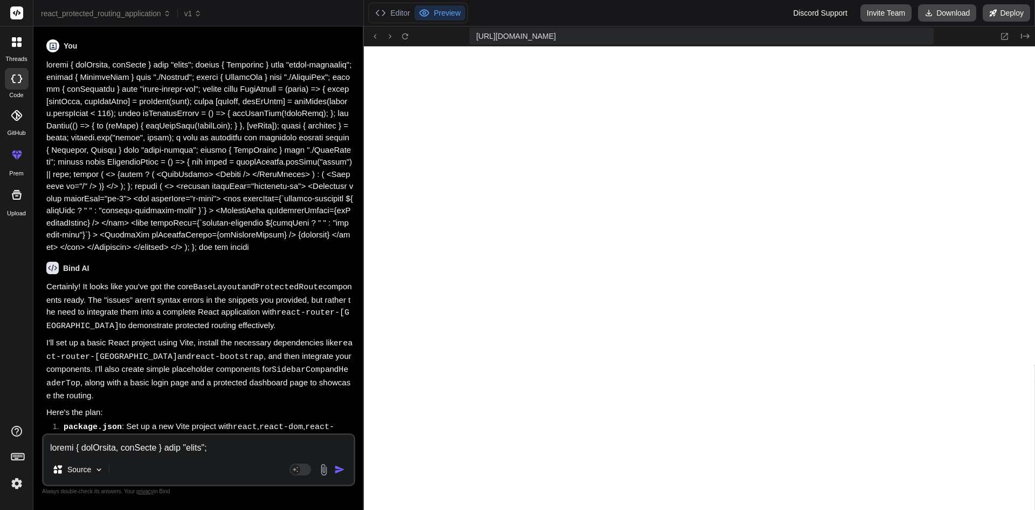
scroll to position [779, 0]
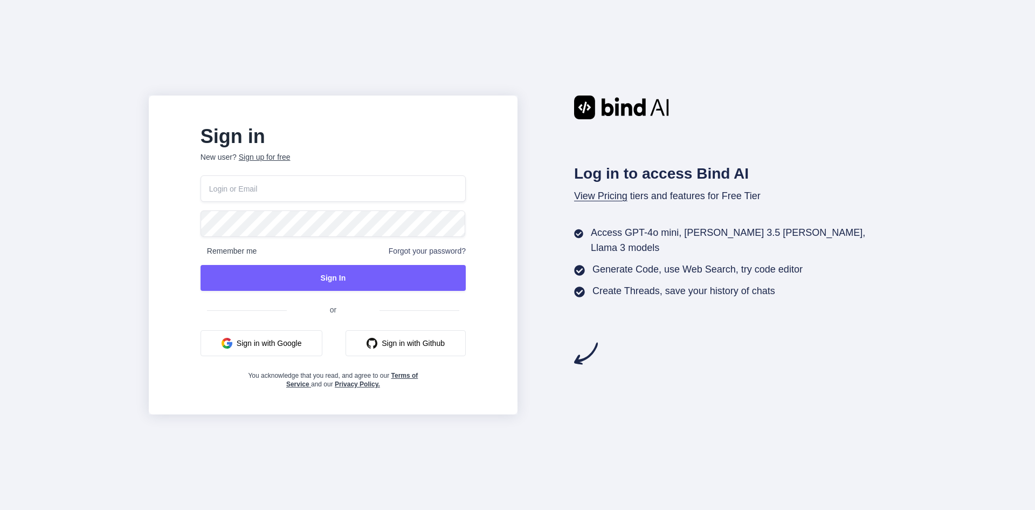
click at [294, 347] on button "Sign in with Google" at bounding box center [262, 343] width 122 height 26
